Goal: Information Seeking & Learning: Learn about a topic

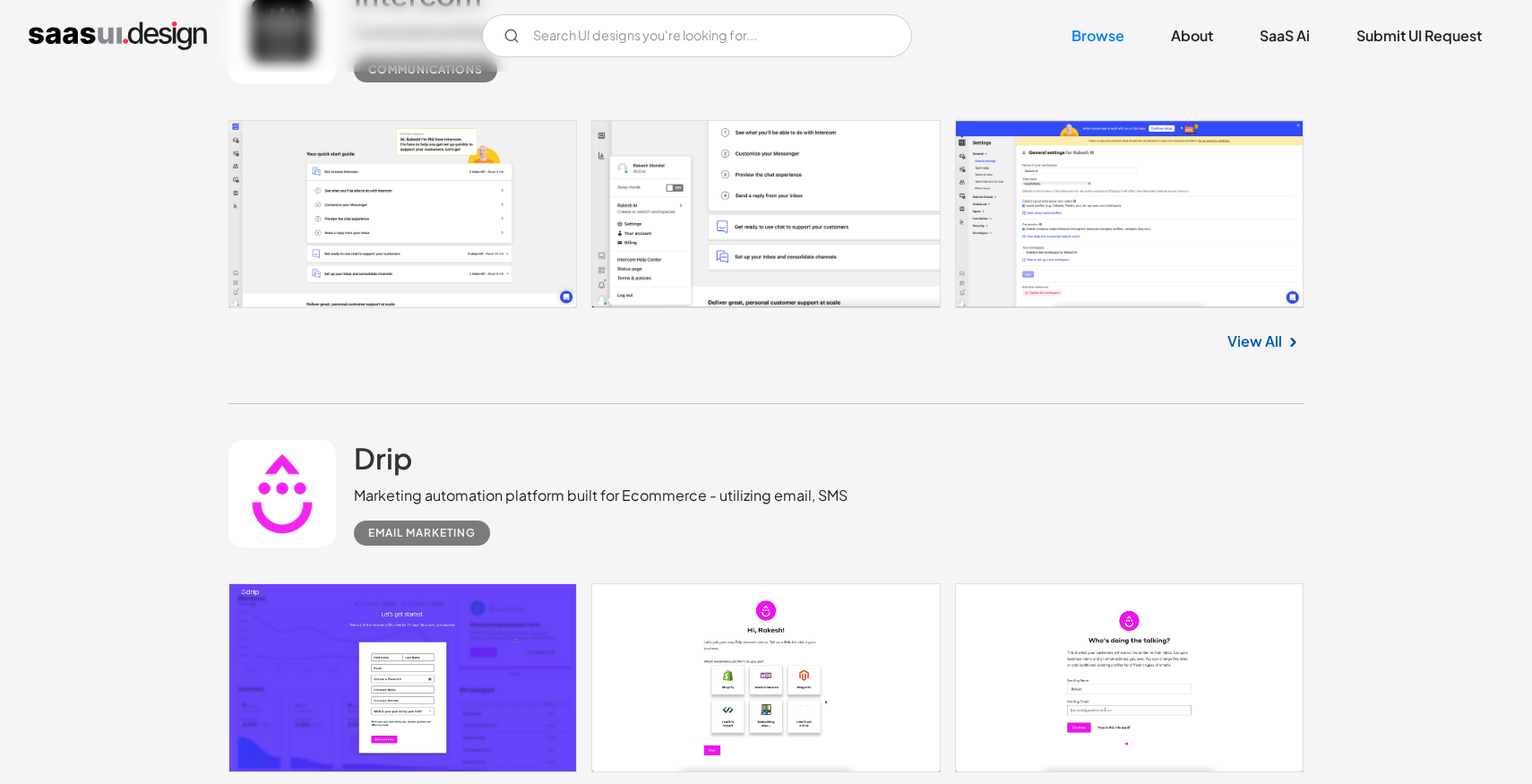
scroll to position [5411, 0]
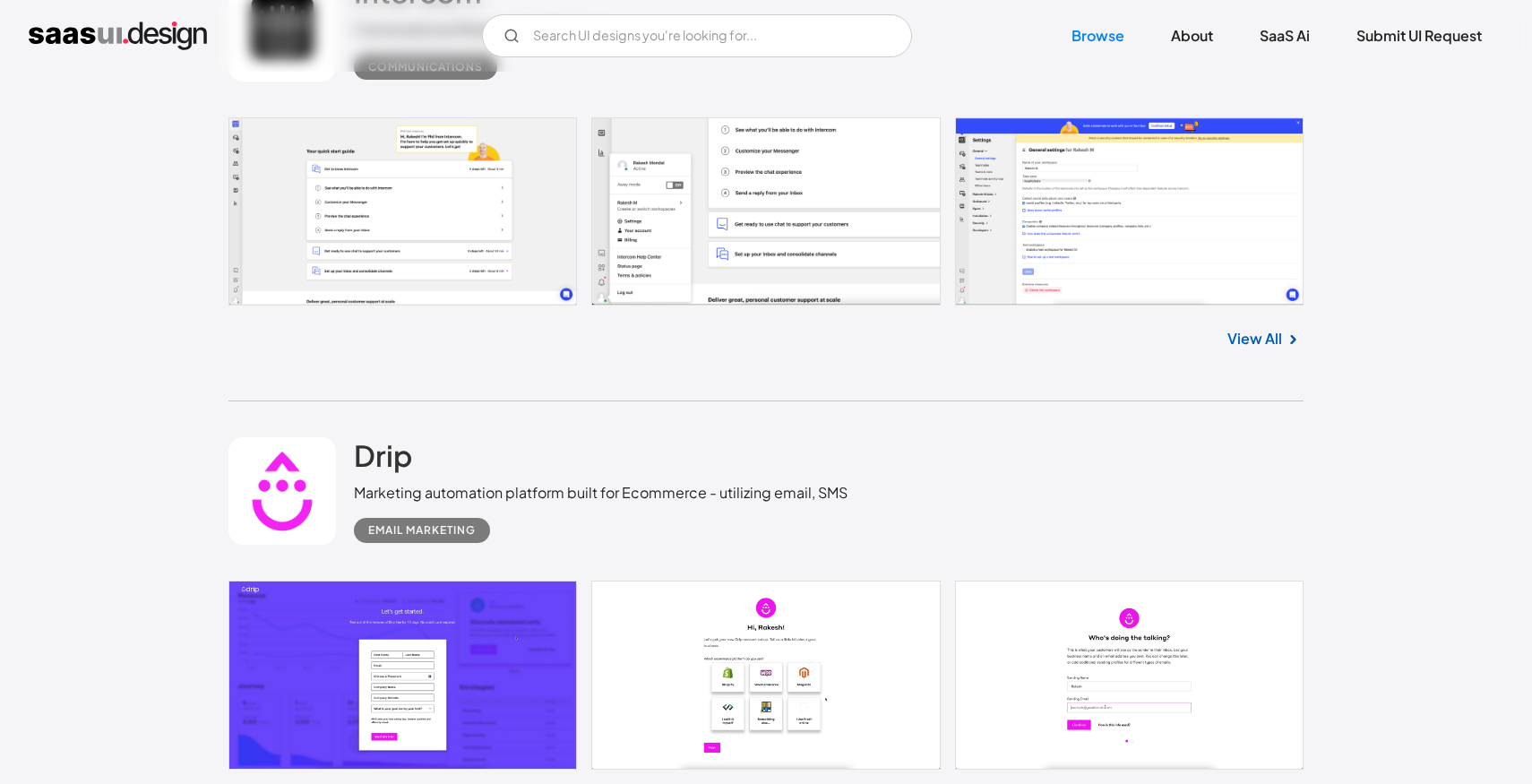
click at [448, 268] on link at bounding box center [766, 212] width 1075 height 189
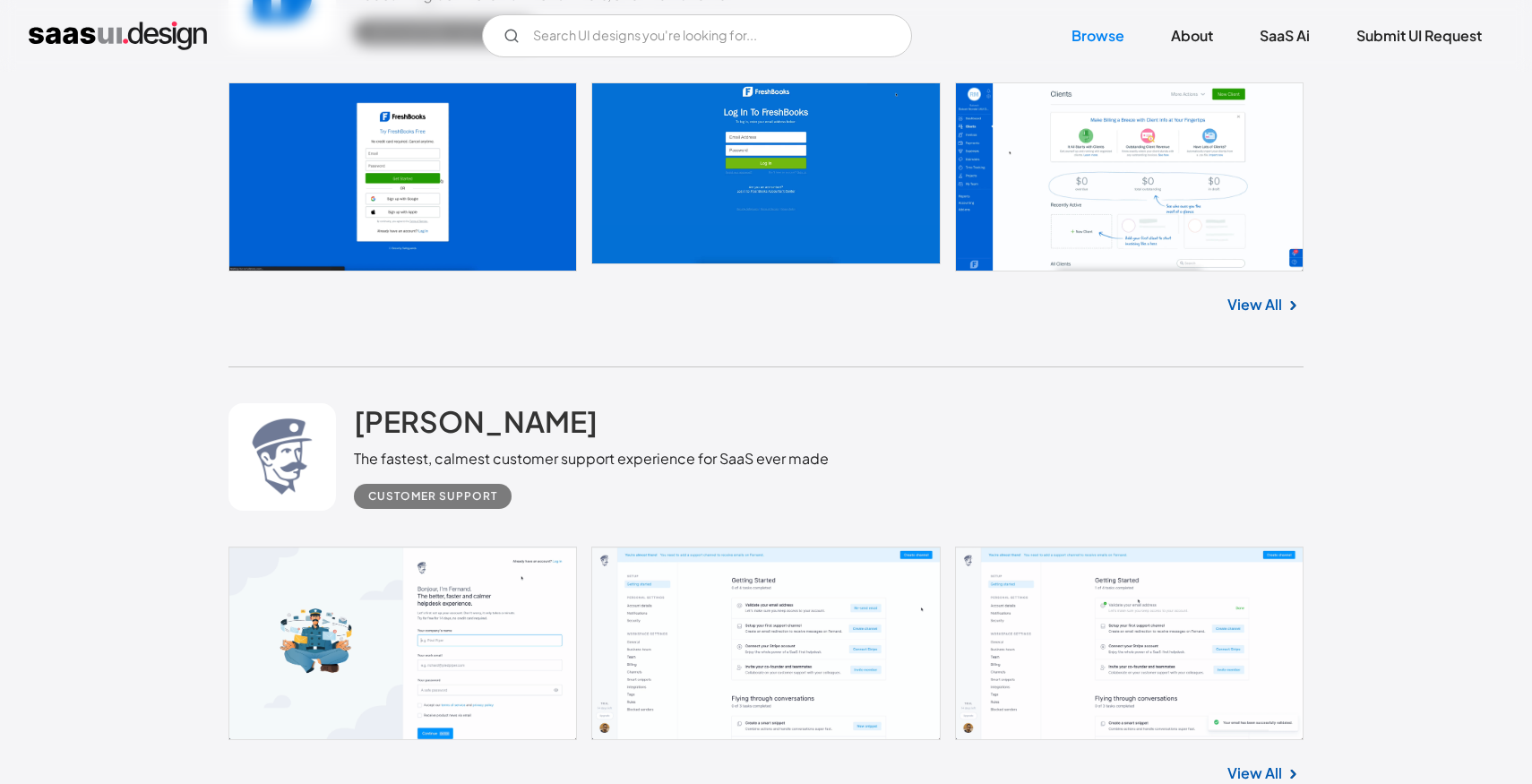
scroll to position [14446, 0]
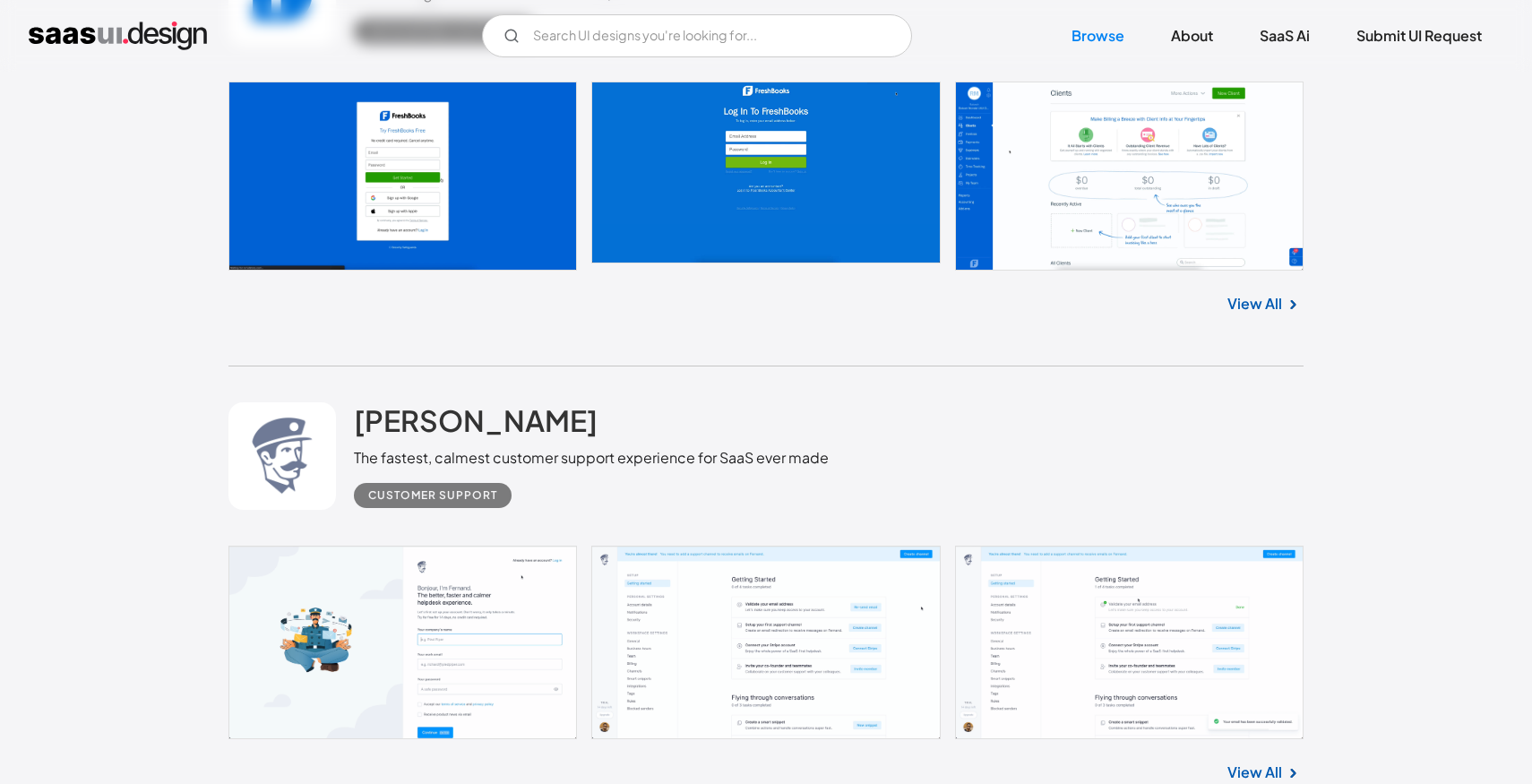
click at [481, 635] on link at bounding box center [766, 642] width 1075 height 193
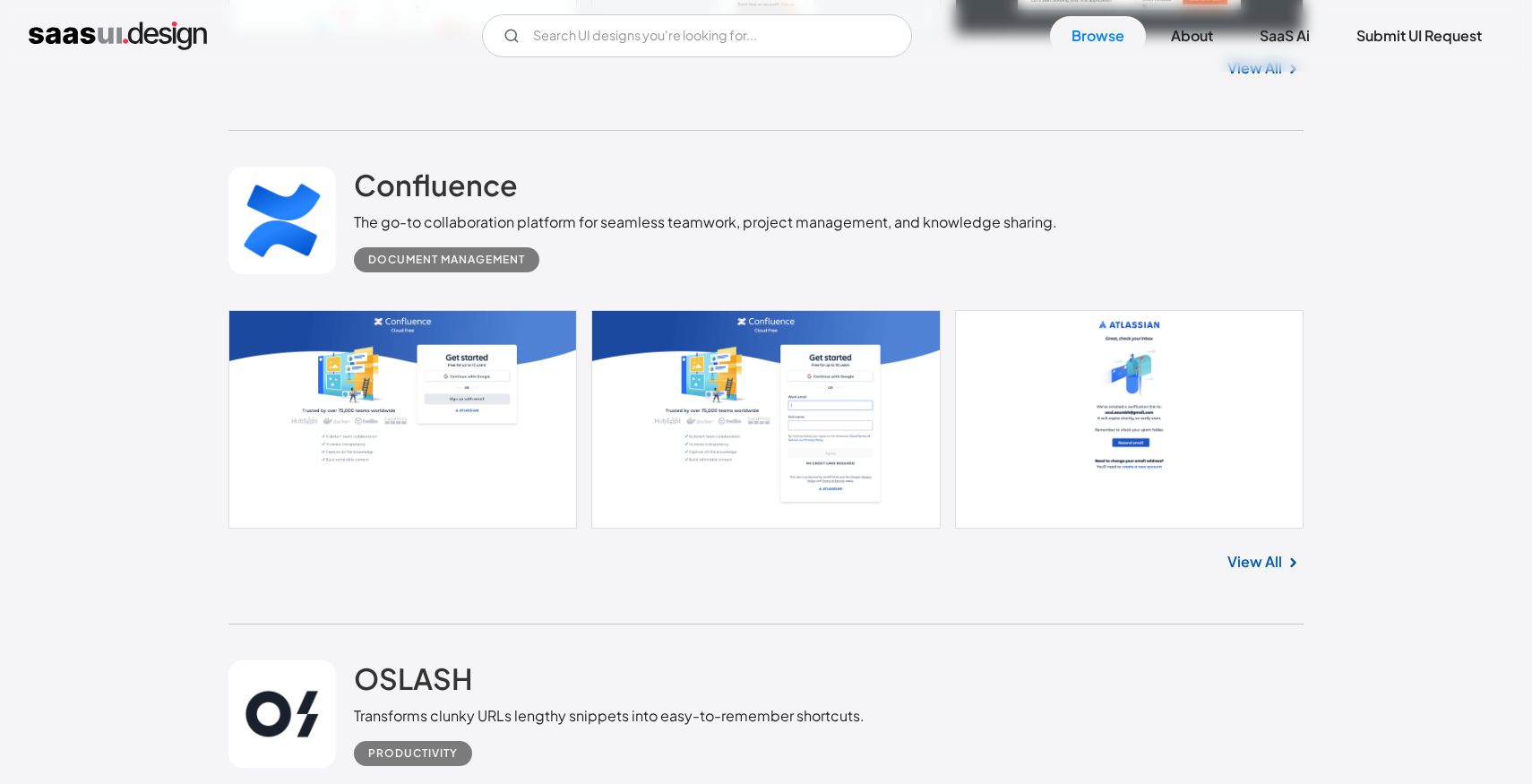
scroll to position [18013, 0]
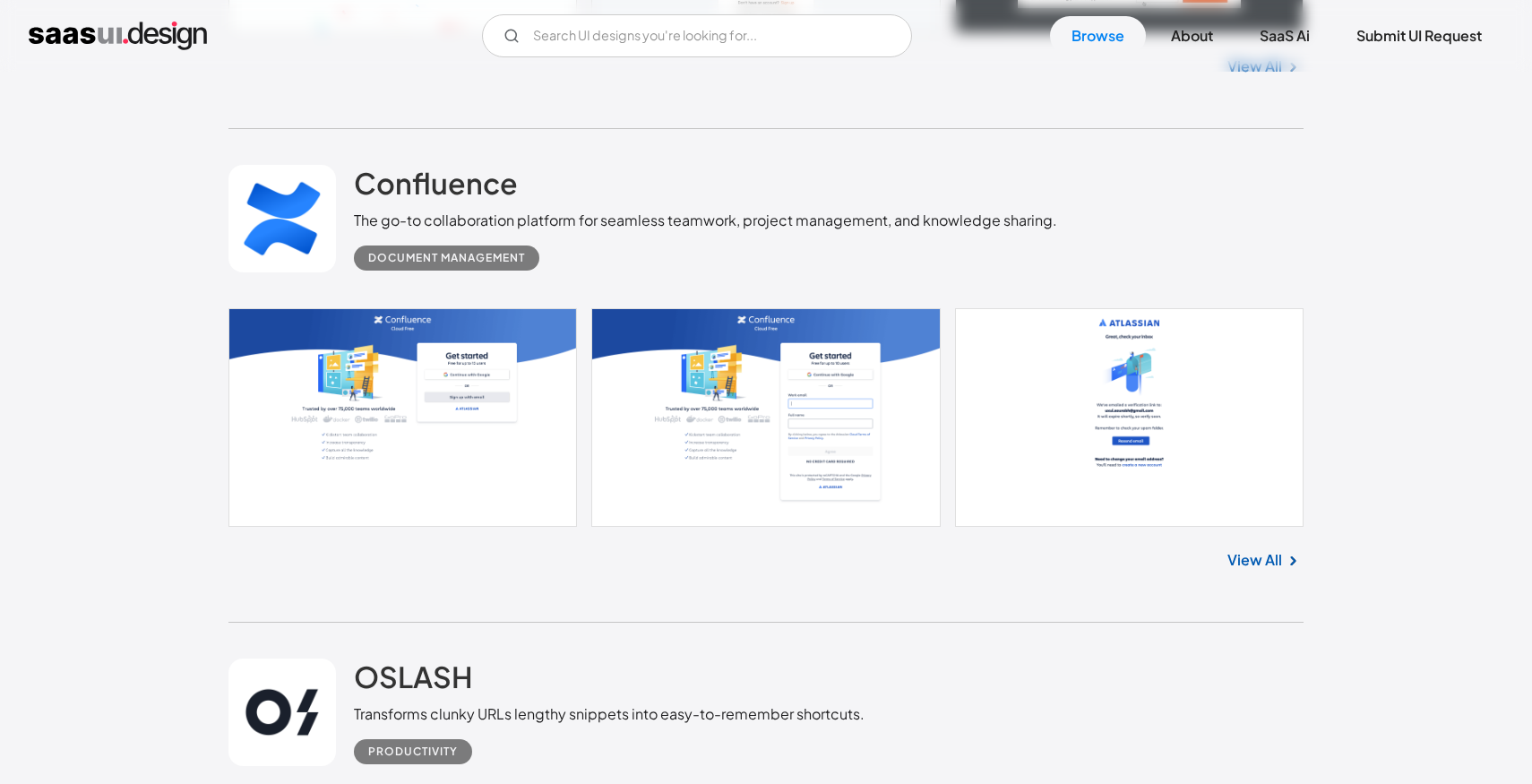
click at [404, 492] on link at bounding box center [766, 417] width 1075 height 219
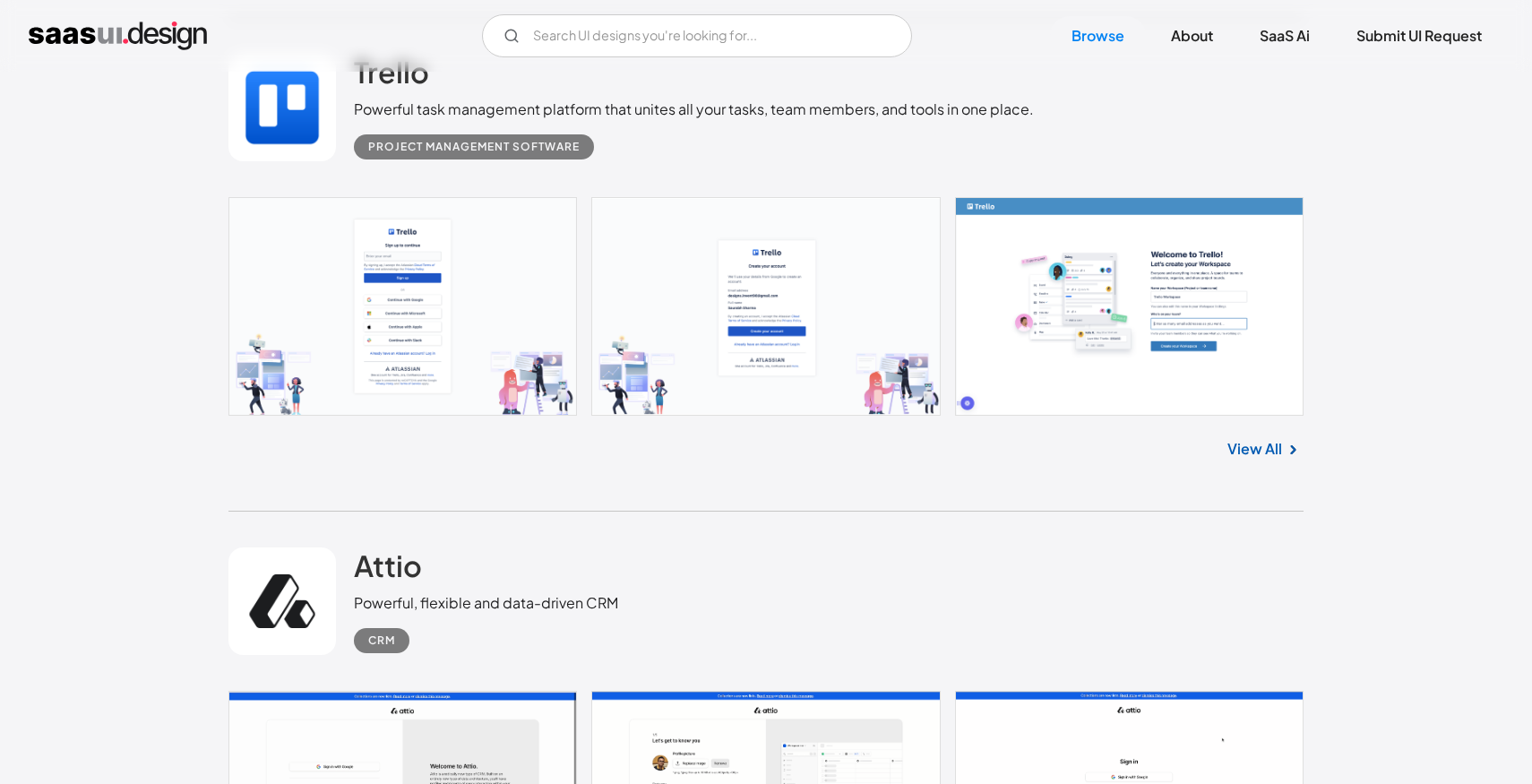
scroll to position [21022, 0]
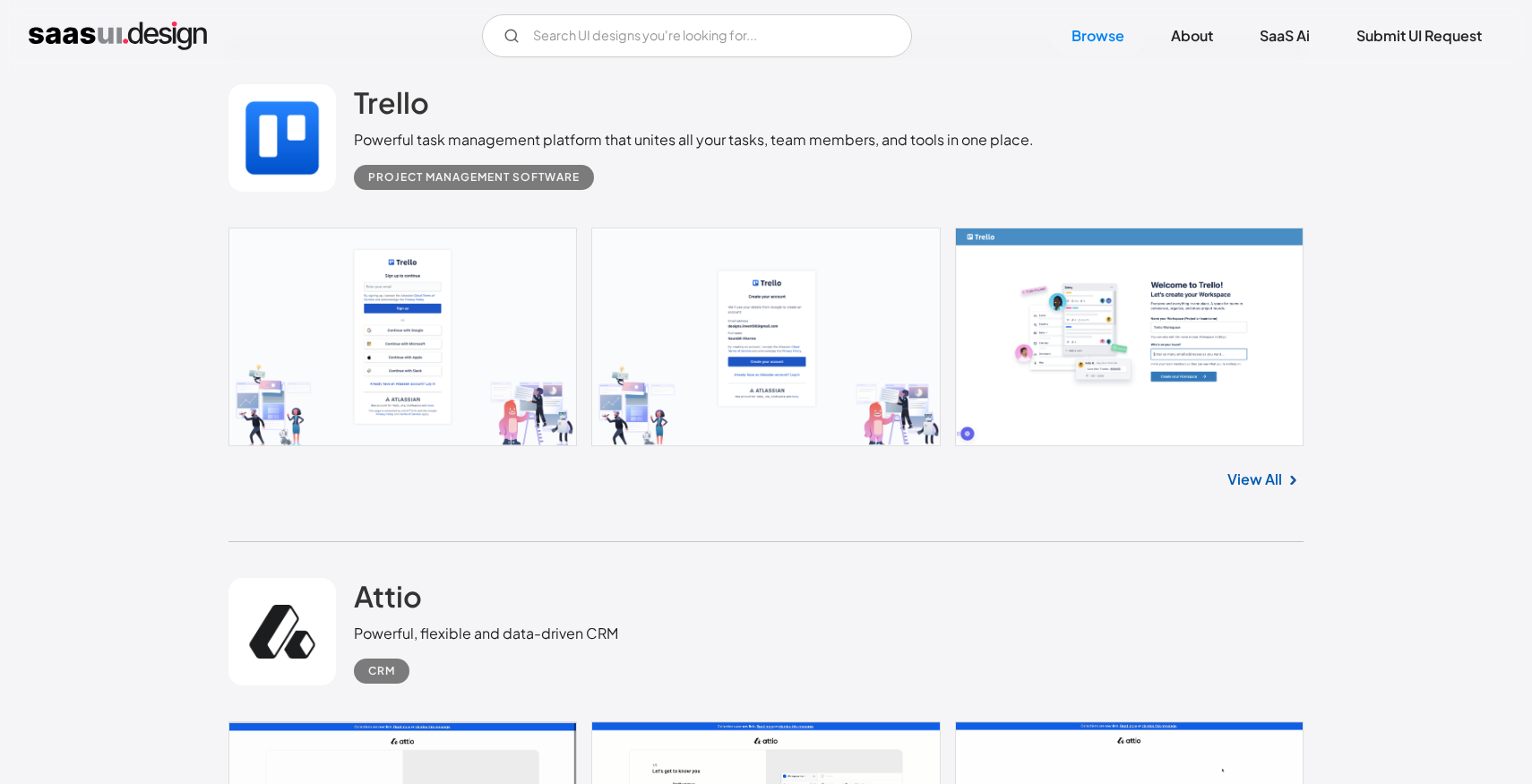
click at [375, 369] on link at bounding box center [766, 337] width 1075 height 219
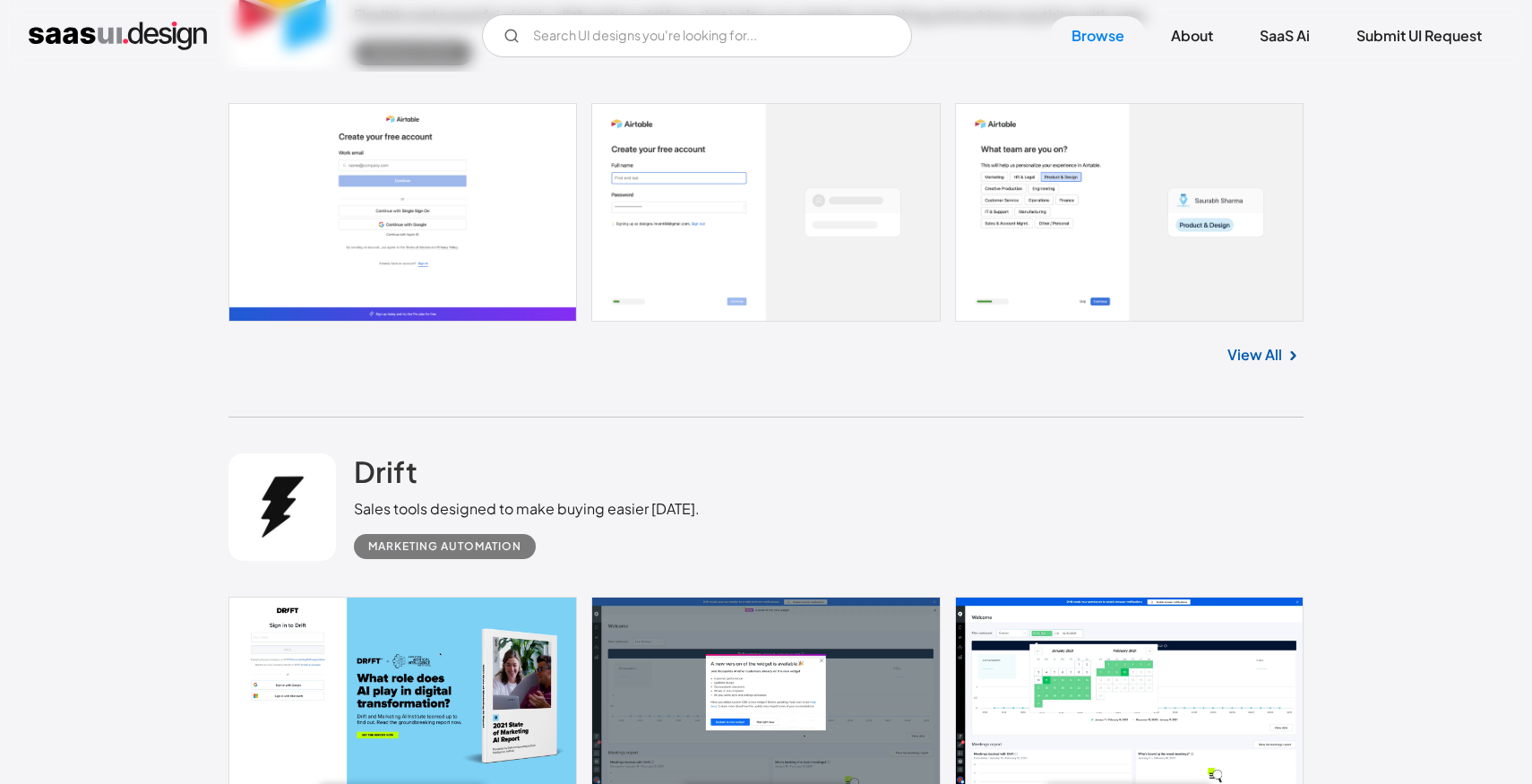
scroll to position [23443, 0]
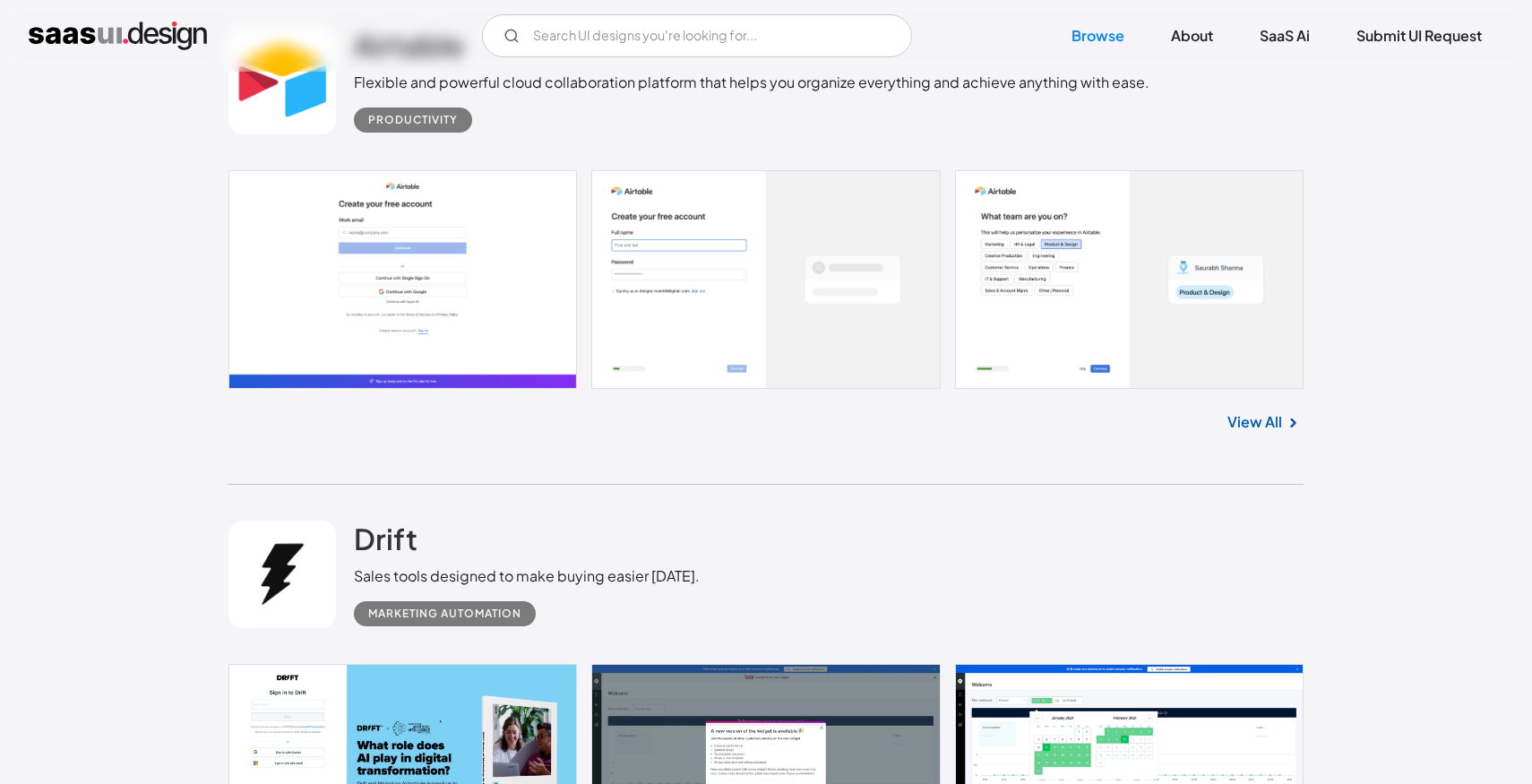
click at [754, 366] on link at bounding box center [766, 279] width 1075 height 219
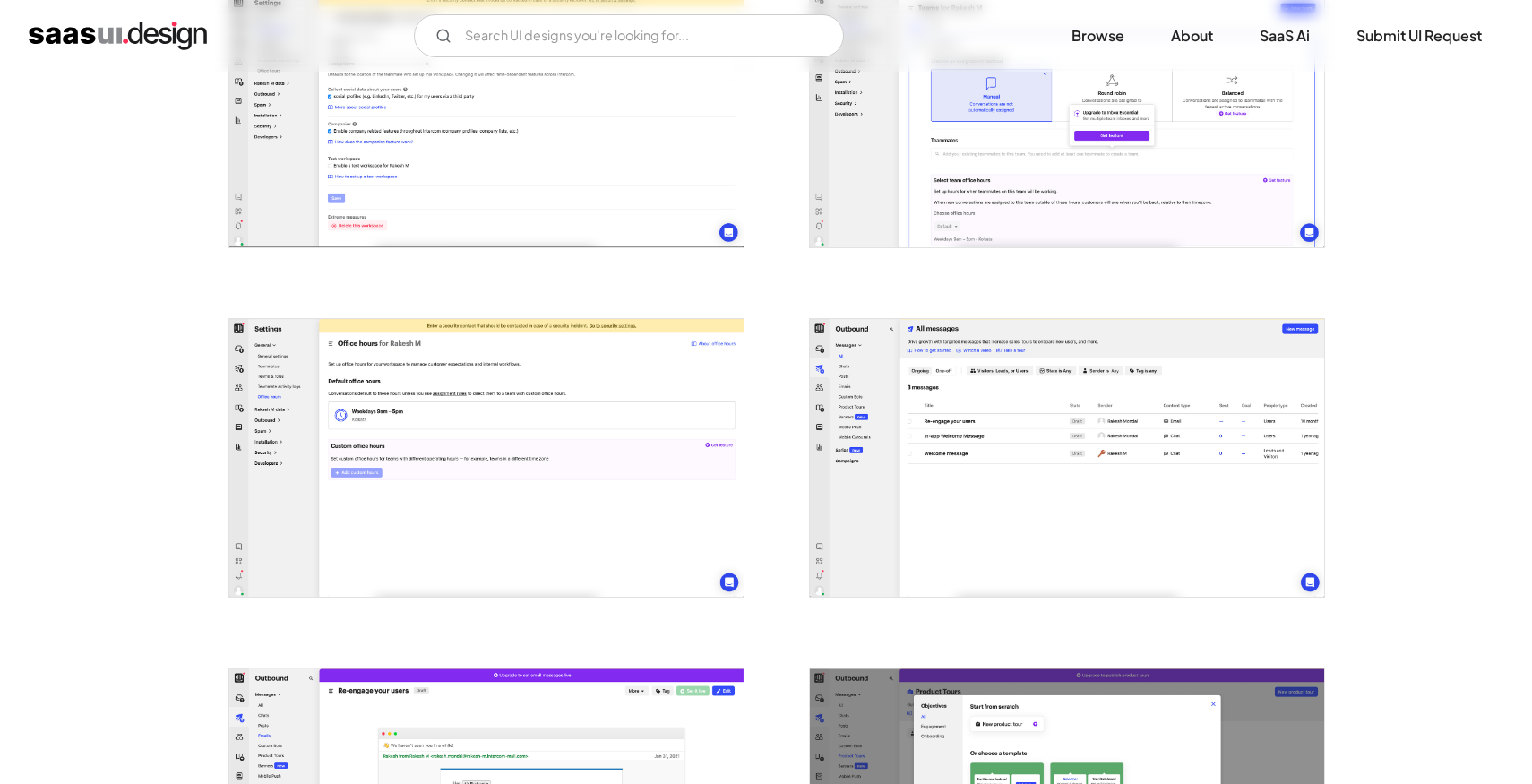
scroll to position [801, 0]
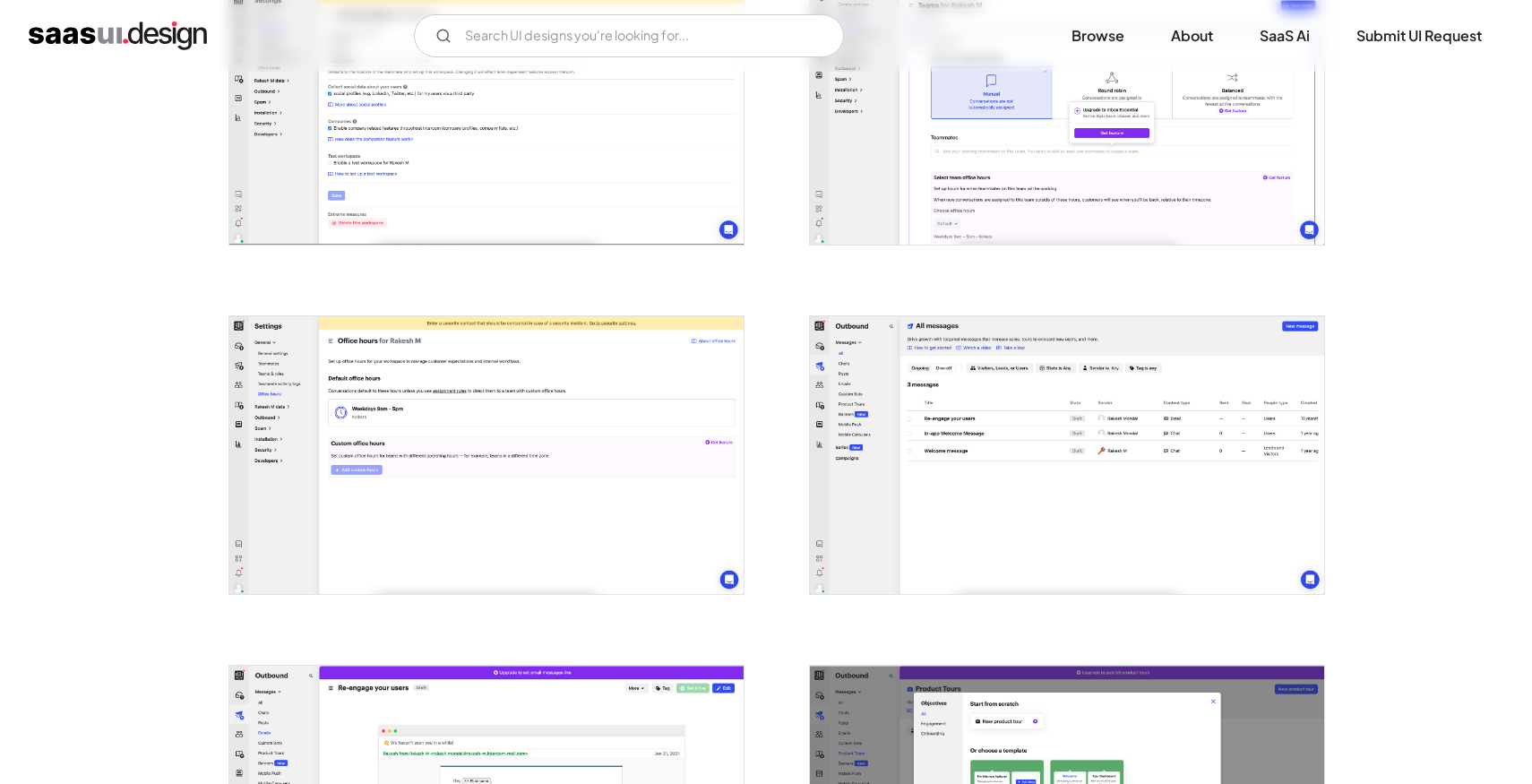
click at [992, 535] on img "open lightbox" at bounding box center [1067, 454] width 514 height 277
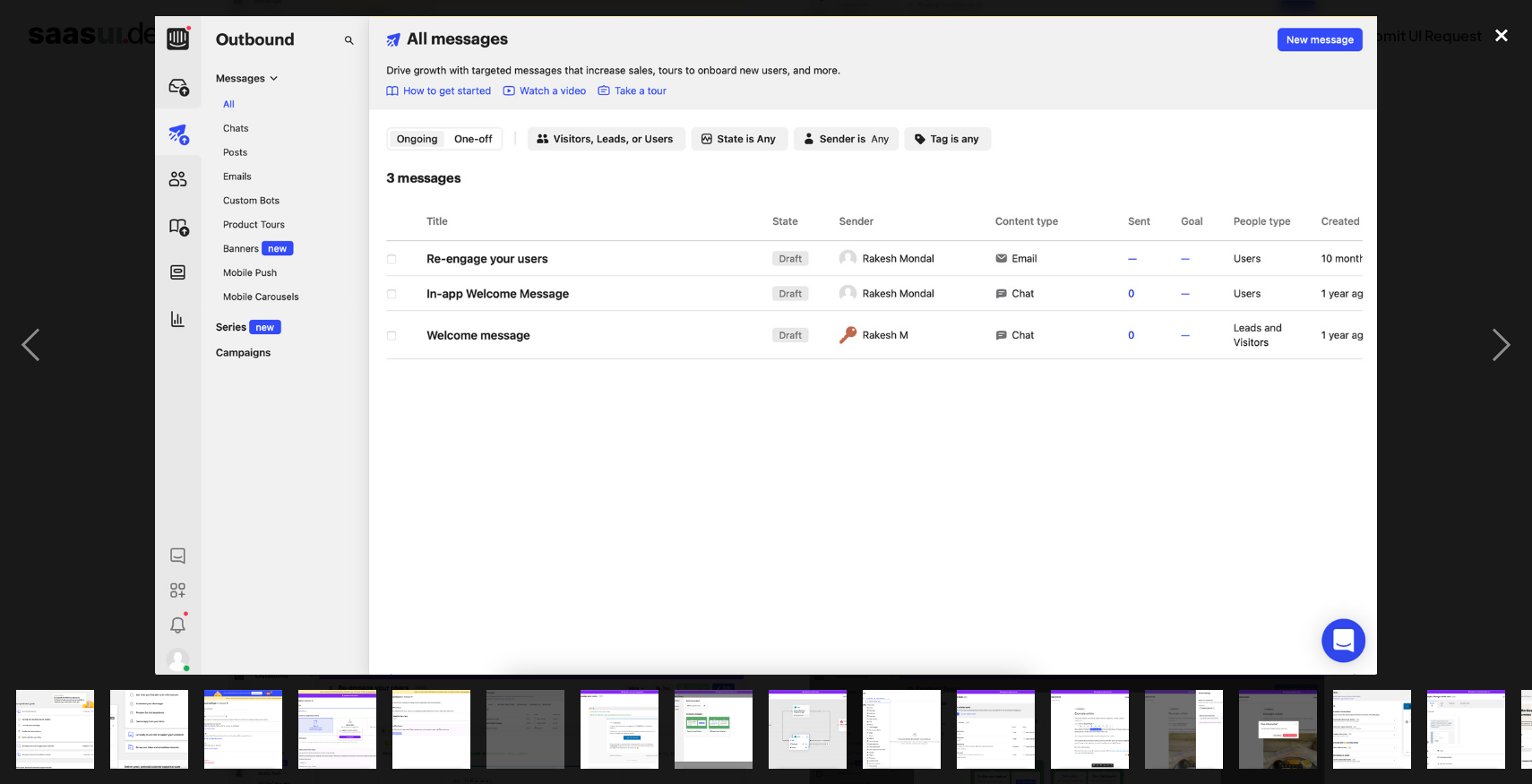
click at [1498, 35] on div "close lightbox" at bounding box center [1501, 36] width 61 height 39
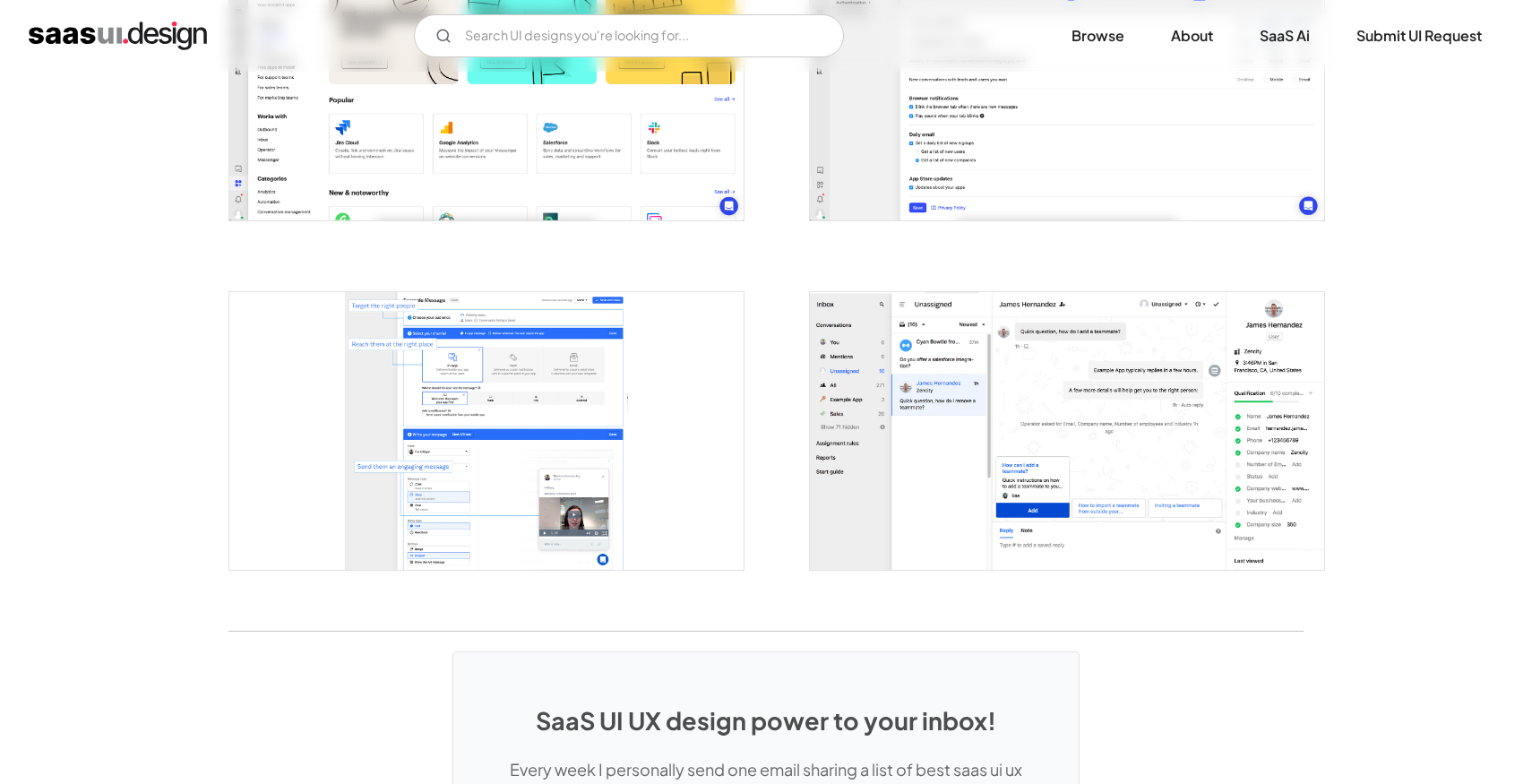
scroll to position [3506, 0]
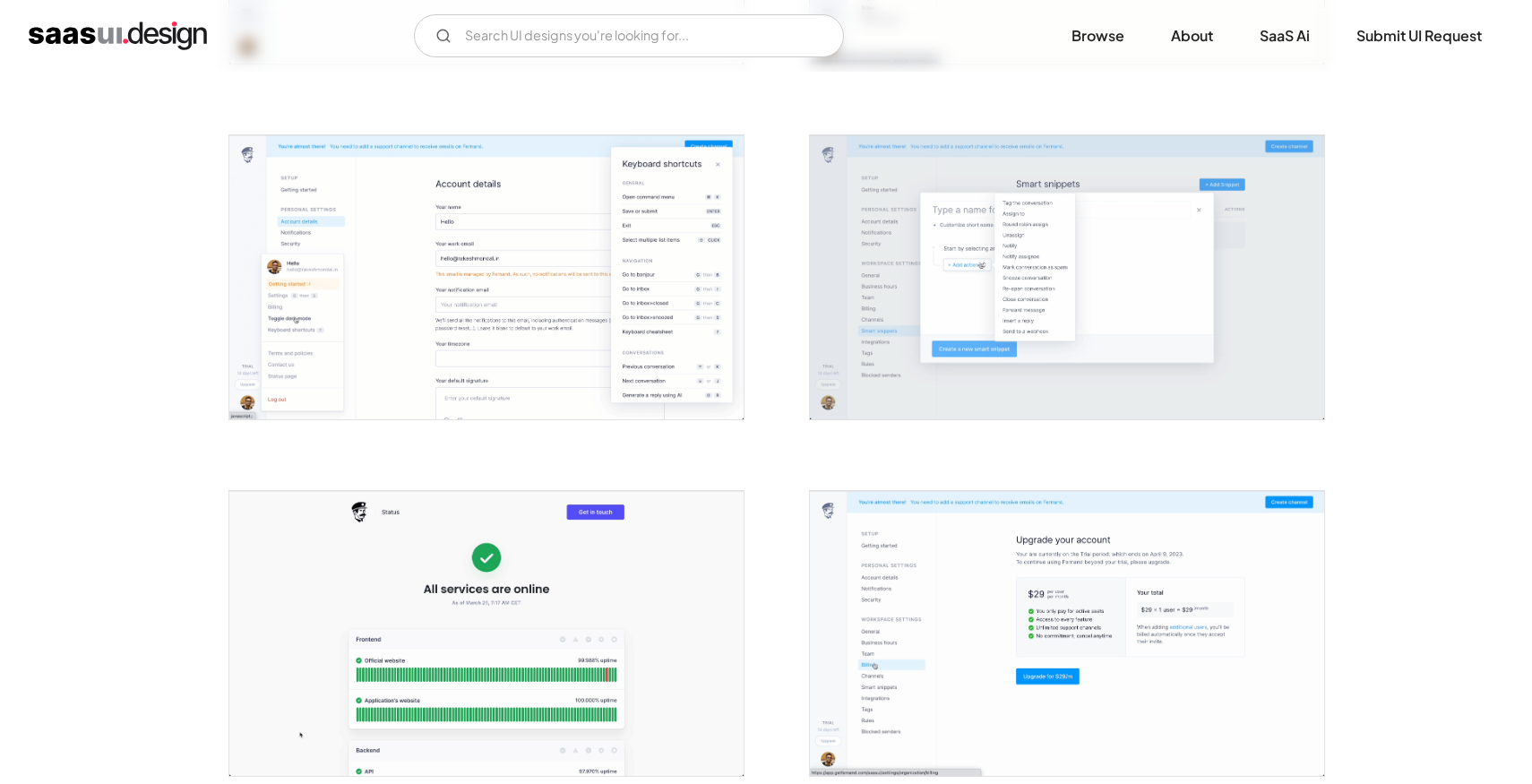
scroll to position [3507, 0]
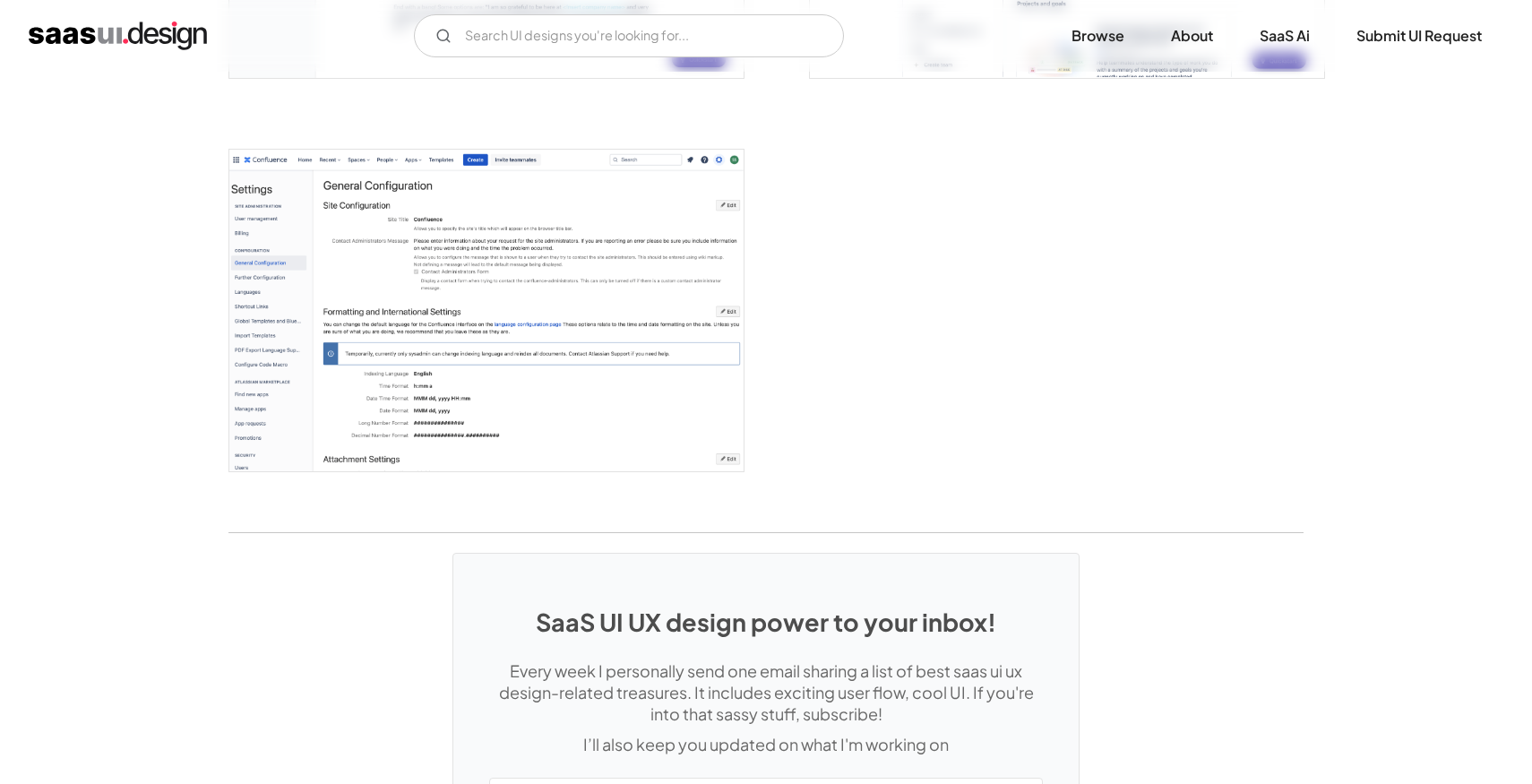
scroll to position [4999, 0]
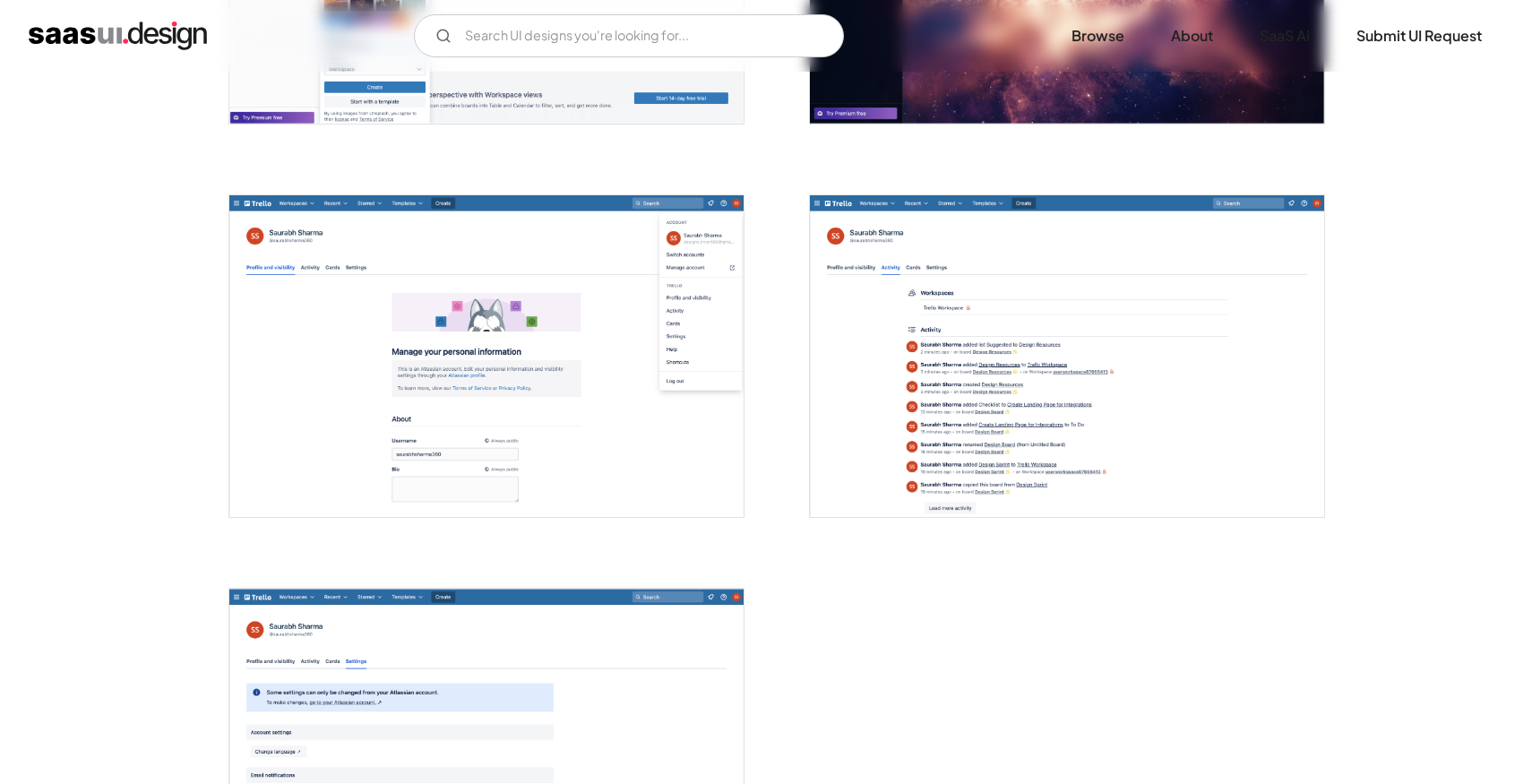
scroll to position [4380, 0]
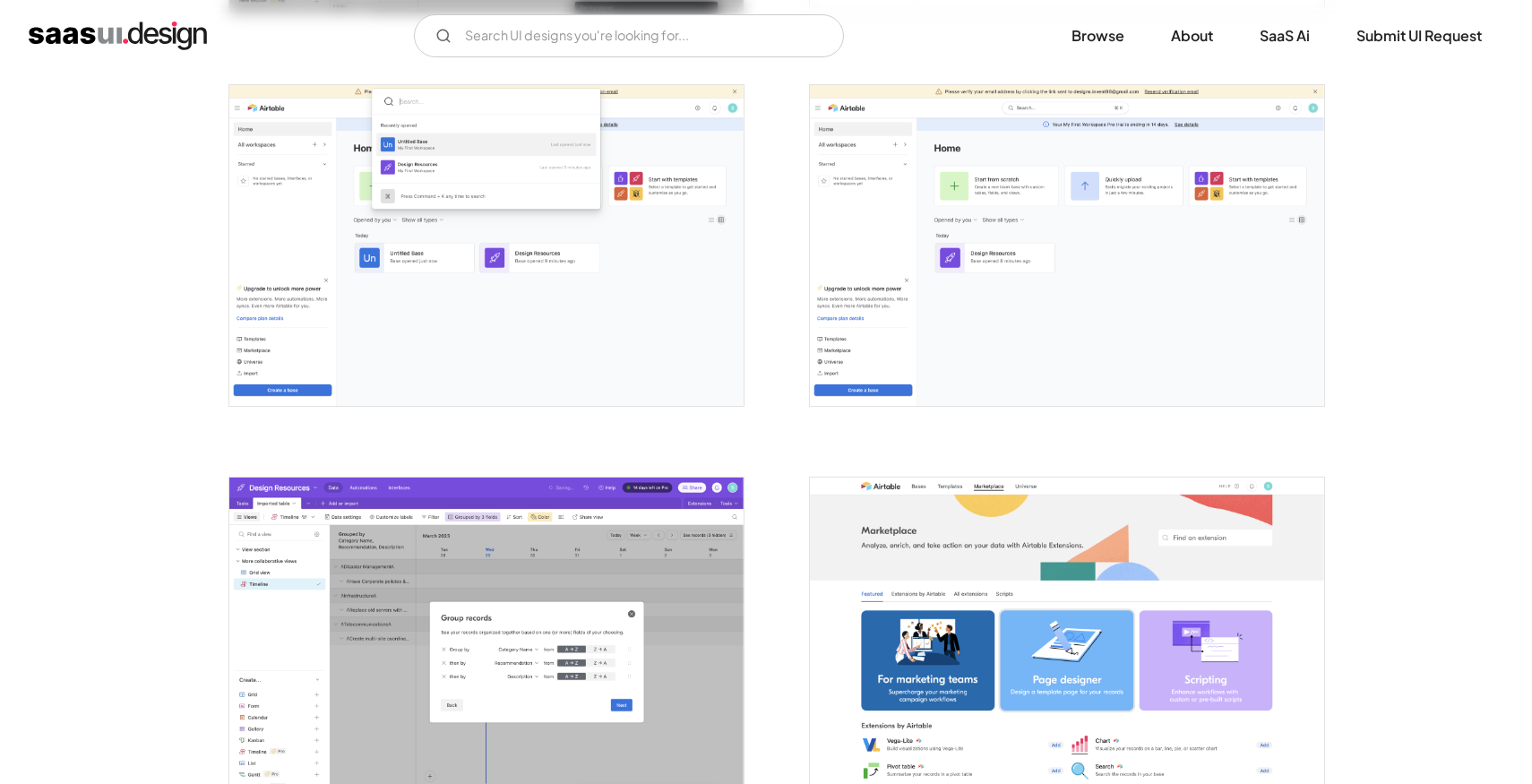
scroll to position [4288, 0]
